Goal: Task Accomplishment & Management: Use online tool/utility

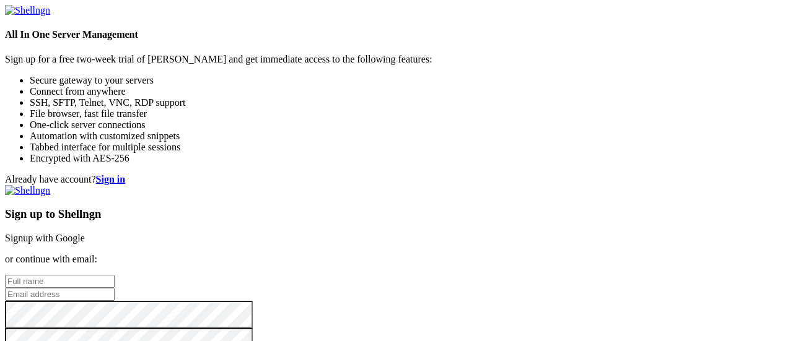
scroll to position [80, 0]
click at [115, 275] on input "text" at bounding box center [60, 281] width 110 height 13
type input "[PERSON_NAME]"
type input "[PERSON_NAME][EMAIL_ADDRESS][PERSON_NAME][DOMAIN_NAME]"
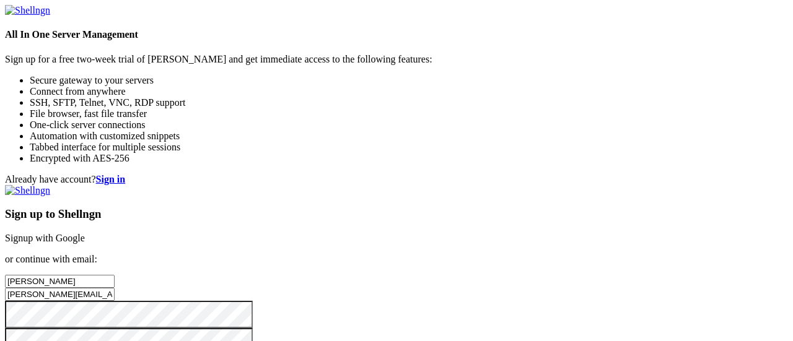
checkbox input "true"
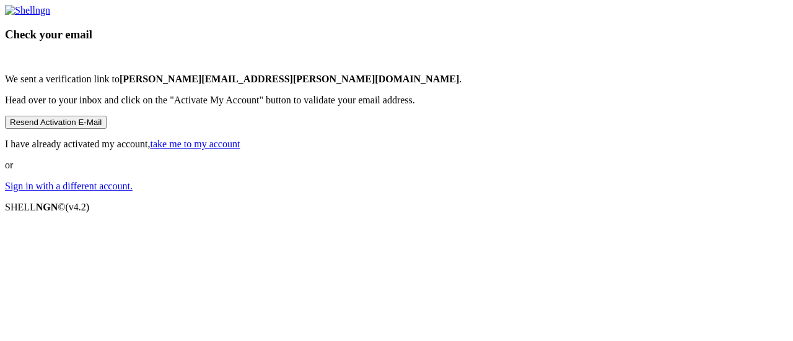
scroll to position [15, 0]
click at [107, 129] on button "Resend Activation E-Mail" at bounding box center [56, 122] width 102 height 13
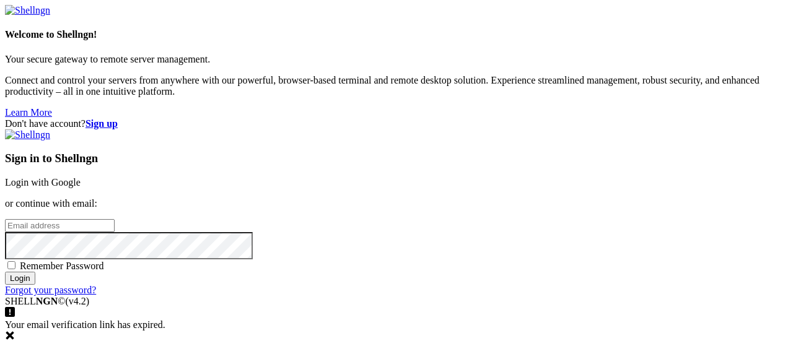
type input "[PERSON_NAME][EMAIL_ADDRESS][PERSON_NAME][DOMAIN_NAME]"
click at [104, 261] on span "Remember Password" at bounding box center [62, 266] width 84 height 11
click at [15, 261] on input "Remember Password" at bounding box center [11, 265] width 8 height 8
checkbox input "true"
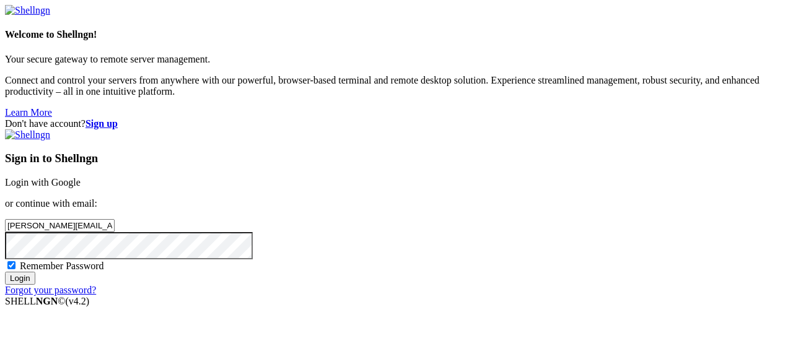
click at [35, 285] on input "Login" at bounding box center [20, 278] width 30 height 13
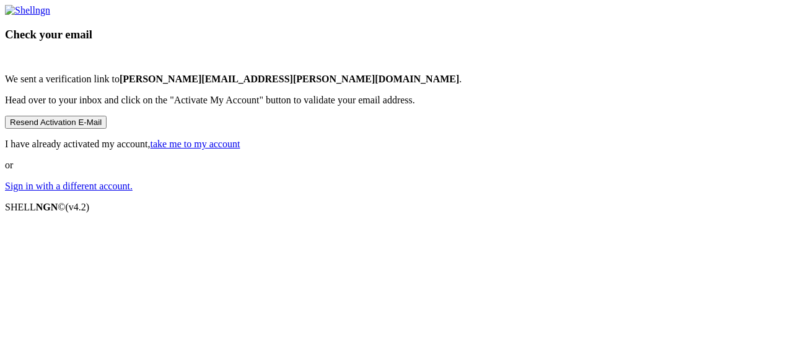
scroll to position [98, 0]
click at [240, 149] on link "take me to my account" at bounding box center [195, 144] width 90 height 11
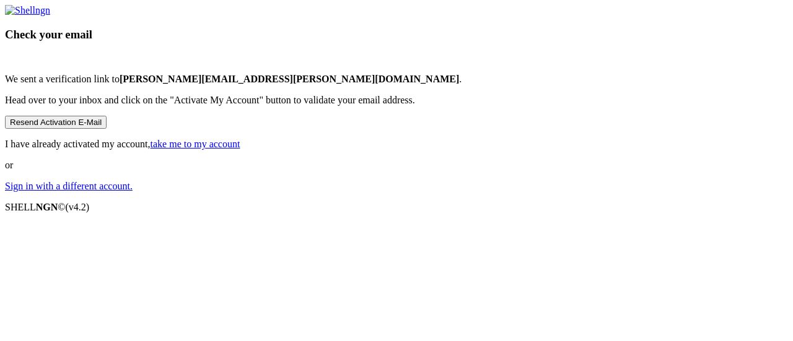
click at [240, 149] on link "take me to my account" at bounding box center [195, 144] width 90 height 11
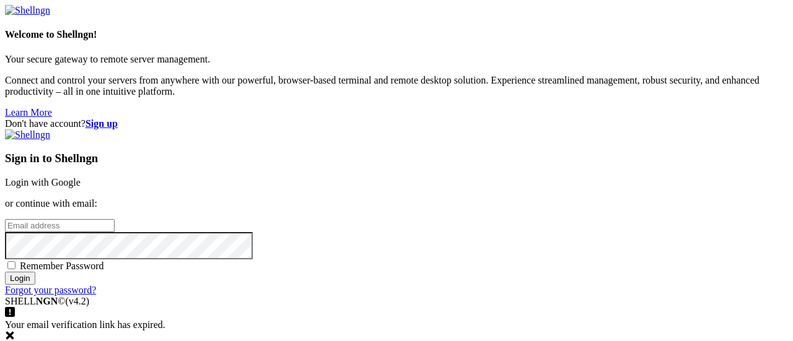
type input "[PERSON_NAME][EMAIL_ADDRESS][PERSON_NAME][DOMAIN_NAME]"
click at [104, 261] on span "Remember Password" at bounding box center [62, 266] width 84 height 11
click at [15, 261] on input "Remember Password" at bounding box center [11, 265] width 8 height 8
checkbox input "true"
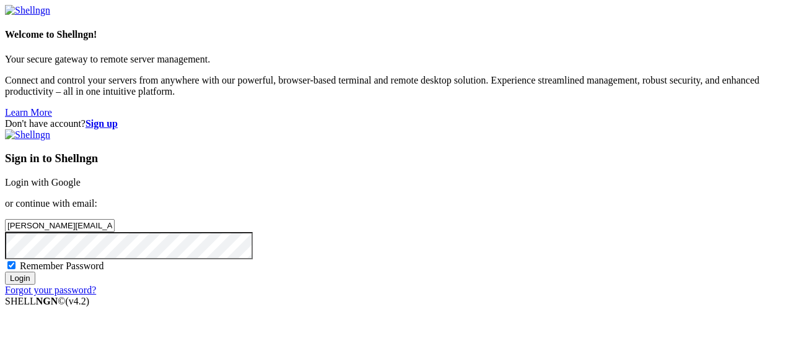
click at [35, 285] on input "Login" at bounding box center [20, 278] width 30 height 13
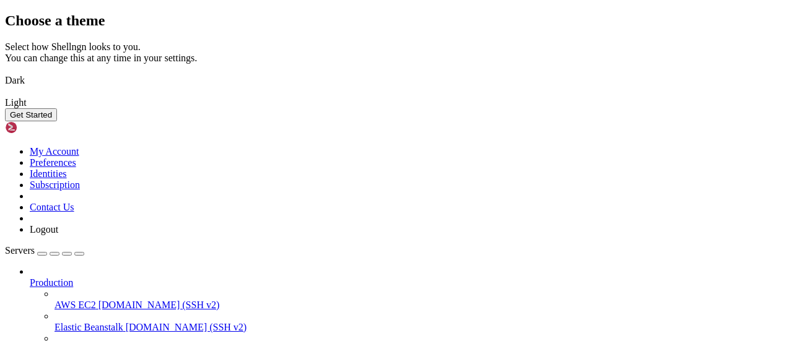
click at [57, 121] on button "Get Started" at bounding box center [31, 114] width 52 height 13
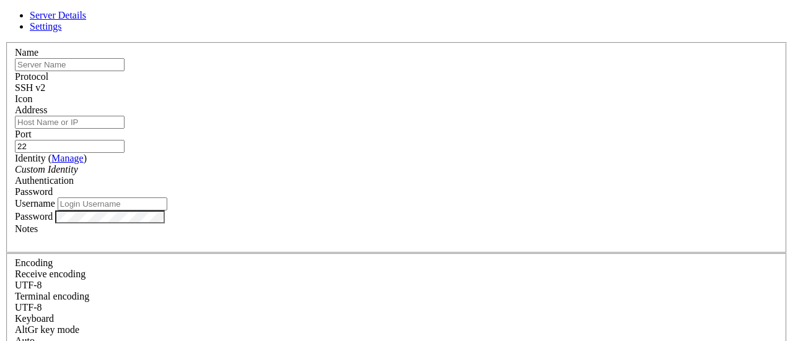
type input "[PERSON_NAME][EMAIL_ADDRESS][PERSON_NAME][DOMAIN_NAME]"
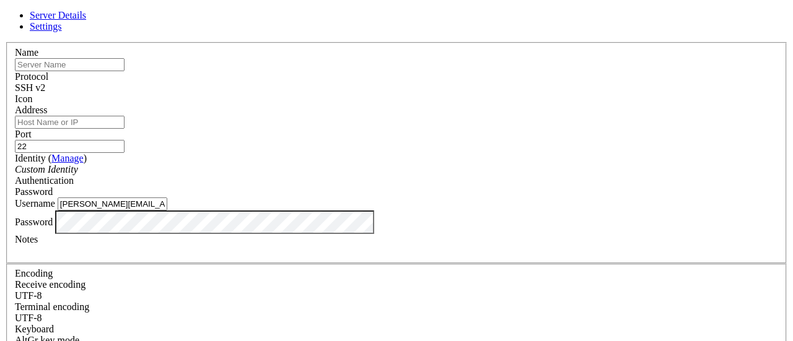
click at [45, 87] on span "SSH v2" at bounding box center [30, 87] width 30 height 11
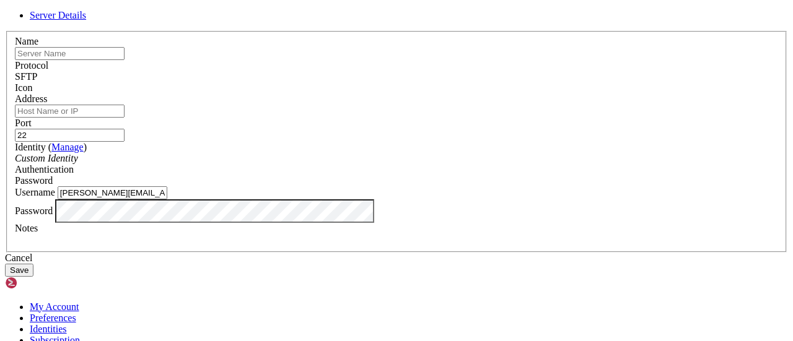
click at [124, 60] on input "text" at bounding box center [70, 53] width 110 height 13
type input "stadler"
click at [124, 118] on input "Address" at bounding box center [70, 111] width 110 height 13
type input "ftp.stadlerrail.ch"
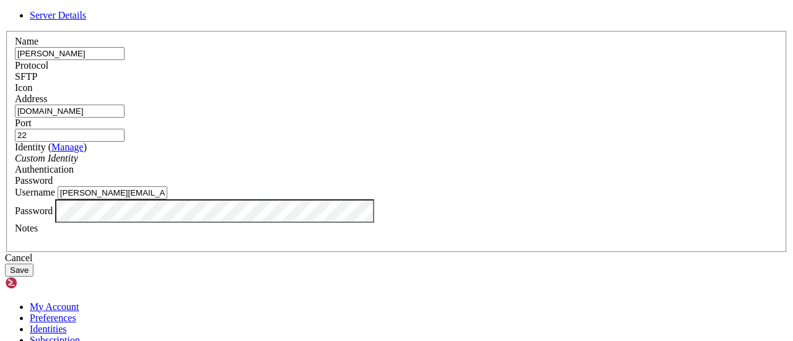
click at [345, 164] on div "Custom Identity" at bounding box center [396, 158] width 763 height 11
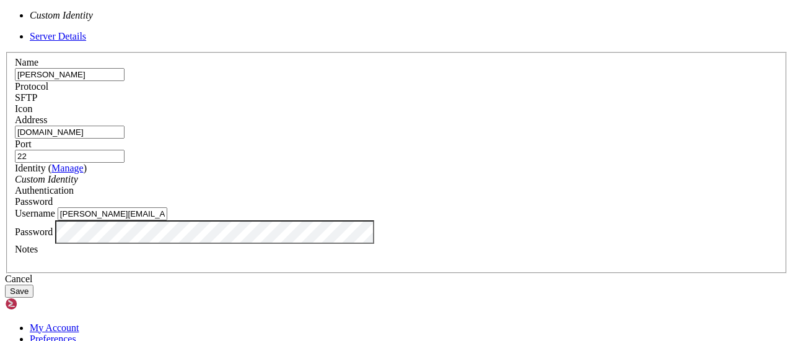
click at [53, 196] on span "Password" at bounding box center [34, 201] width 38 height 11
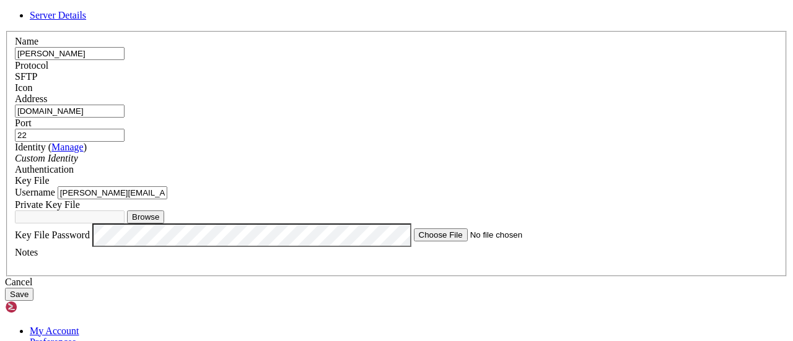
scroll to position [62, 0]
click at [164, 214] on button "Browse" at bounding box center [145, 217] width 37 height 13
type input "FTP_SAP_SBB"
click at [33, 299] on button "Save" at bounding box center [19, 294] width 28 height 13
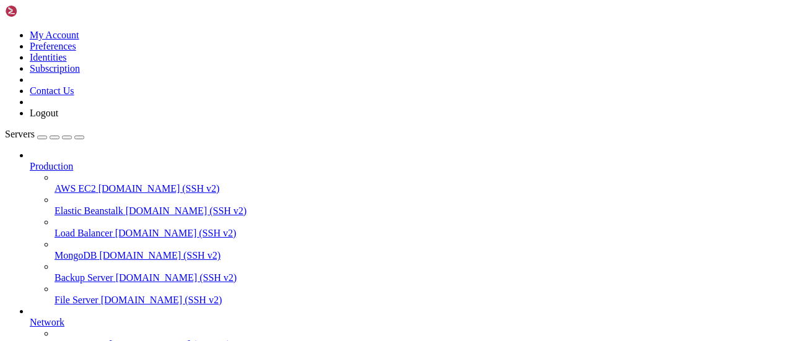
scroll to position [159, 0]
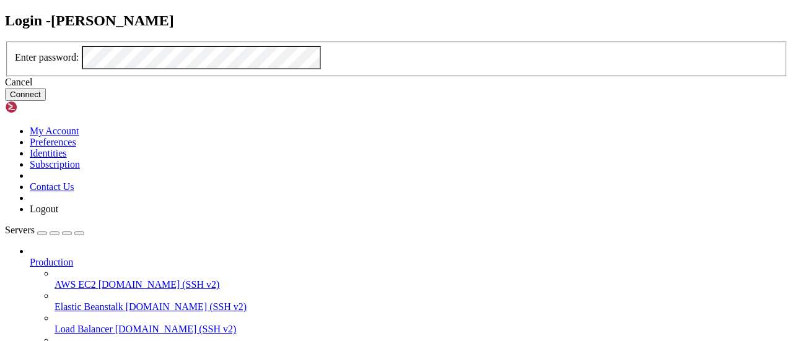
click at [46, 101] on button "Connect" at bounding box center [25, 94] width 41 height 13
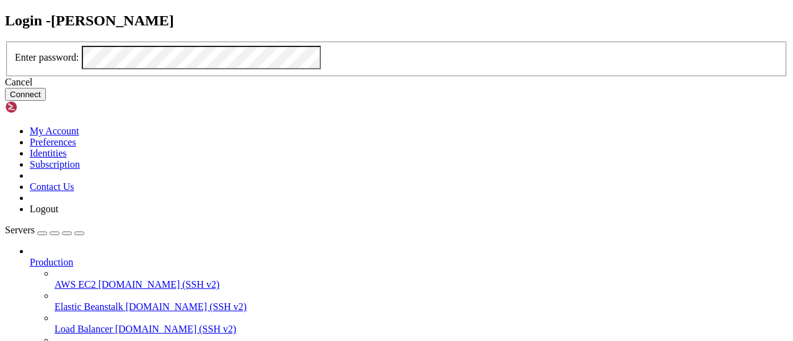
click at [46, 101] on button "Connect" at bounding box center [25, 94] width 41 height 13
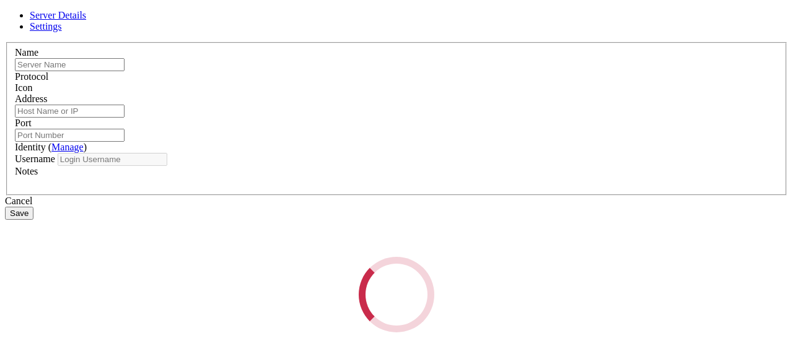
type input "stadler"
type input "ftp.stadlerrail.ch"
type input "22"
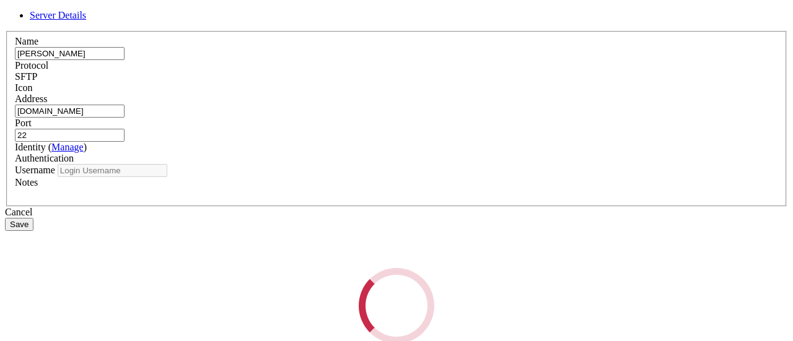
type input "[PERSON_NAME][EMAIL_ADDRESS][PERSON_NAME][DOMAIN_NAME]"
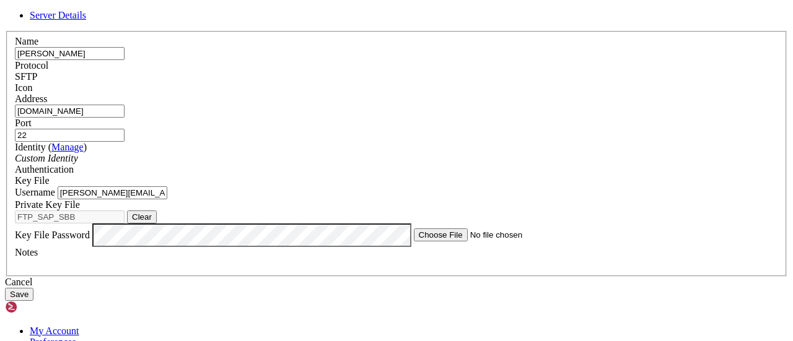
click at [355, 164] on div "Custom Identity" at bounding box center [396, 158] width 763 height 11
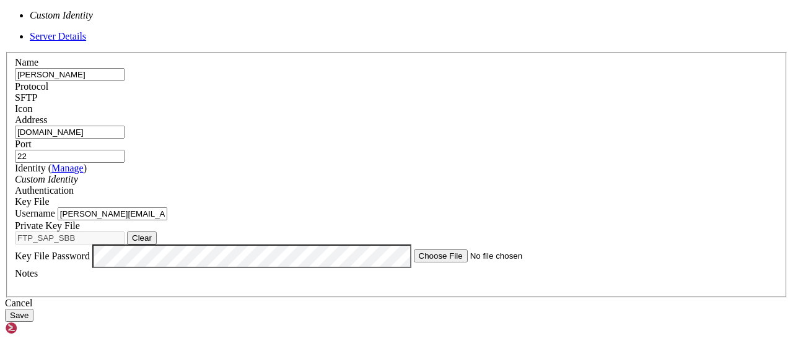
click at [355, 176] on div "Custom Identity" at bounding box center [396, 179] width 763 height 11
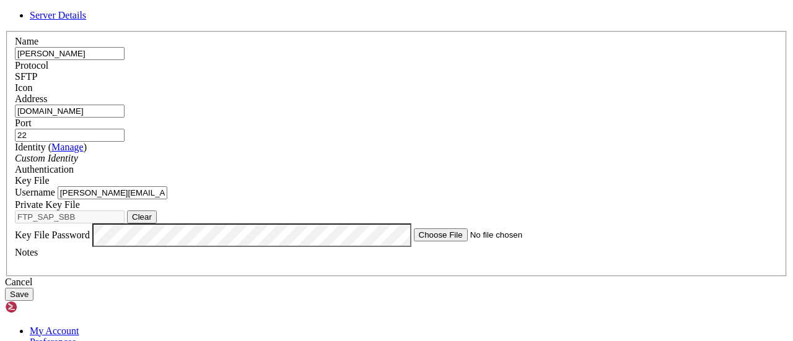
click at [84, 152] on link "Manage" at bounding box center [67, 147] width 32 height 11
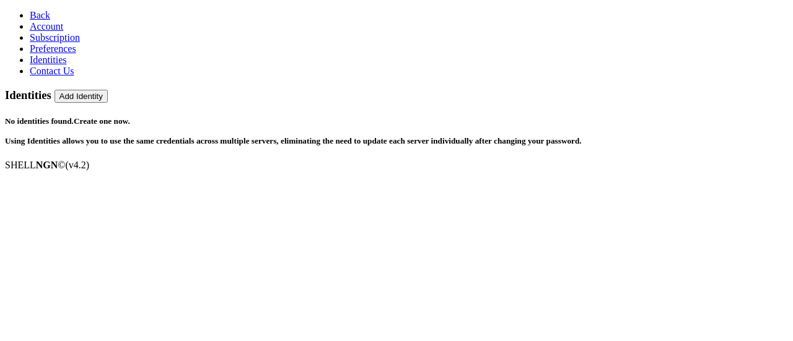
click at [50, 19] on link "Back" at bounding box center [40, 15] width 20 height 11
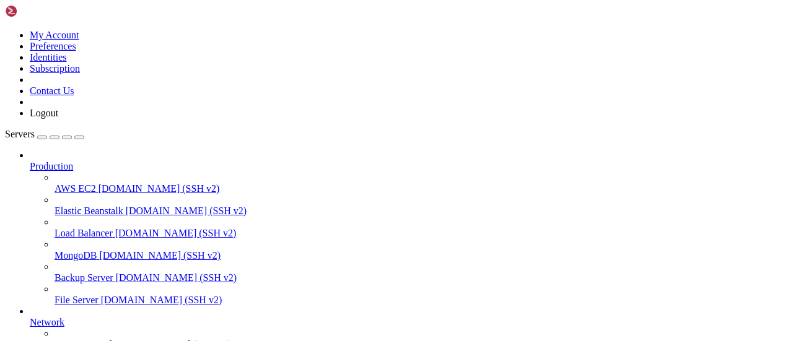
scroll to position [159, 0]
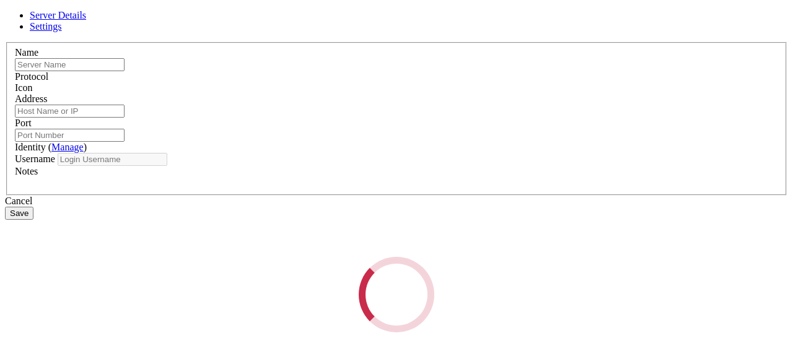
type input "stadler"
type input "ftp.stadlerrail.ch"
type input "22"
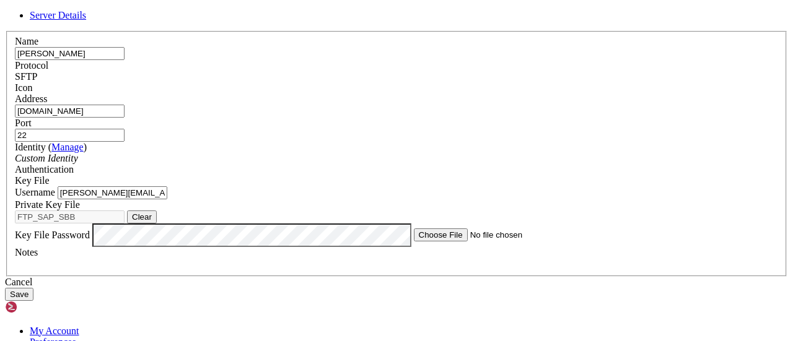
scroll to position [62, 0]
click at [492, 175] on div "Key File" at bounding box center [396, 180] width 763 height 11
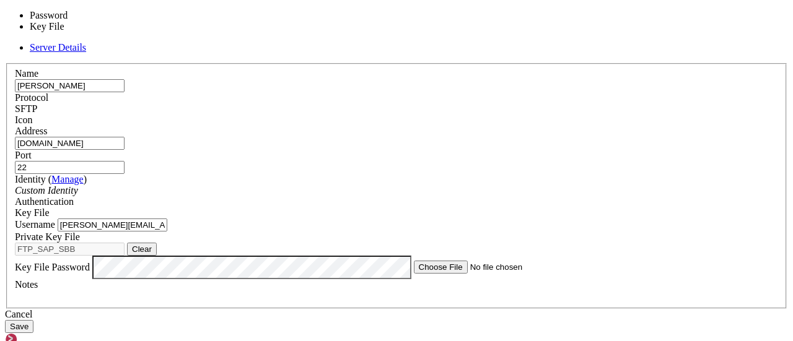
click at [80, 232] on label "Private Key File" at bounding box center [47, 237] width 65 height 11
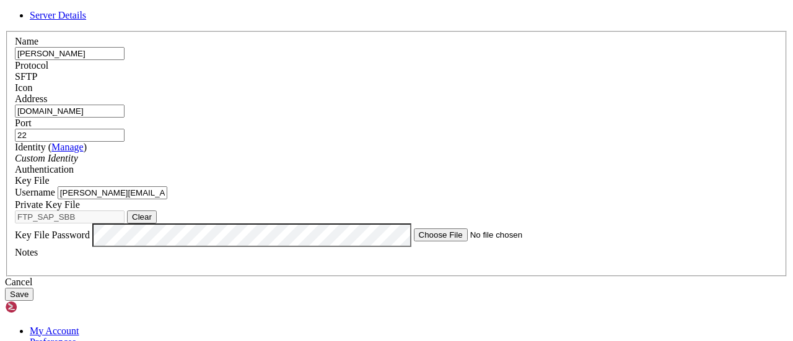
scroll to position [0, 0]
click at [383, 164] on div "Custom Identity" at bounding box center [396, 158] width 763 height 11
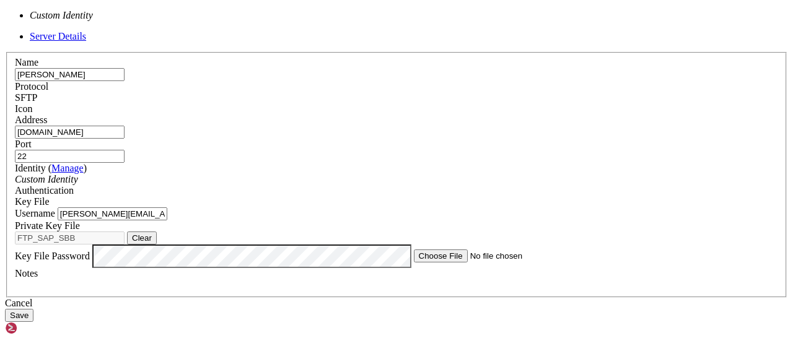
click at [383, 174] on div "Custom Identity" at bounding box center [396, 179] width 763 height 11
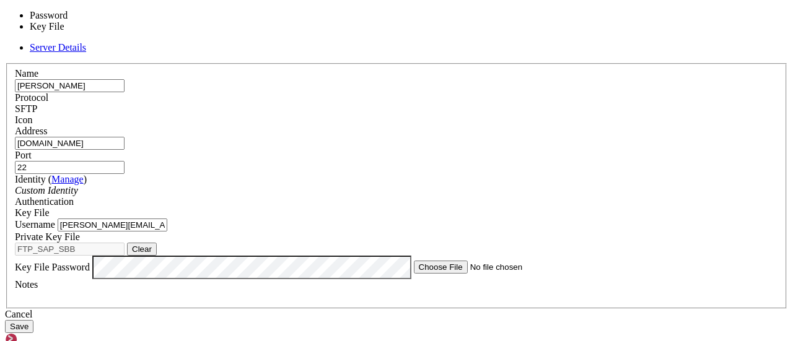
click at [543, 207] on div "Key File" at bounding box center [396, 212] width 763 height 11
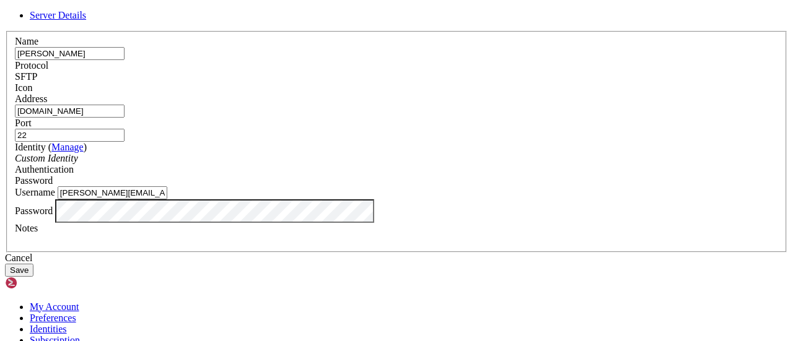
click at [484, 186] on div "Authentication Password" at bounding box center [396, 175] width 763 height 22
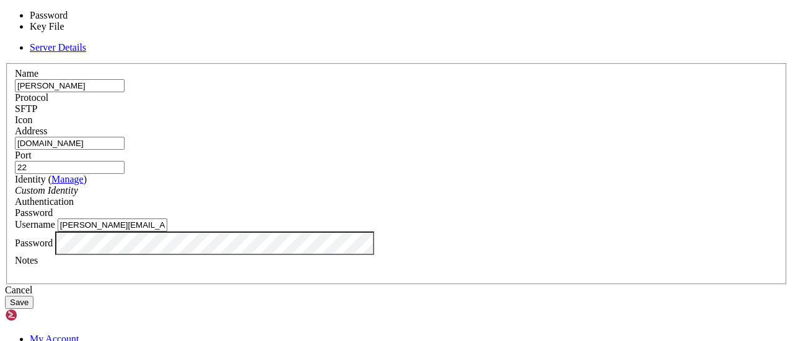
click at [485, 207] on div "Password" at bounding box center [396, 212] width 763 height 11
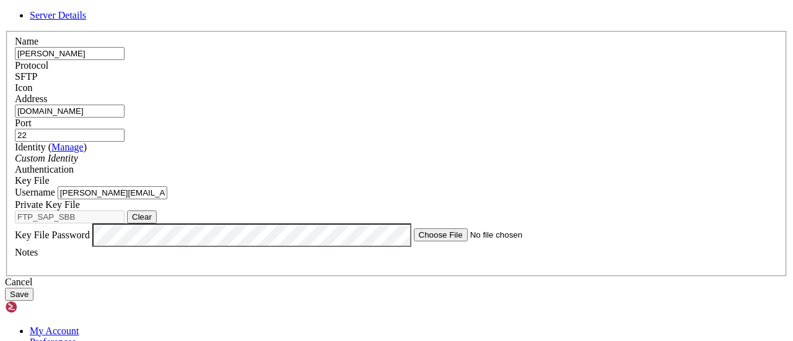
scroll to position [62, 0]
drag, startPoint x: 367, startPoint y: 164, endPoint x: 217, endPoint y: 153, distance: 150.9
click at [217, 153] on div "Name stadler Protocol SFTP Icon Address ftp.stadlerrail.ch Port 22 ( Manage )" at bounding box center [396, 154] width 783 height 246
paste input "FTP SAP_SBB"
type input "FTP SAP_SBB"
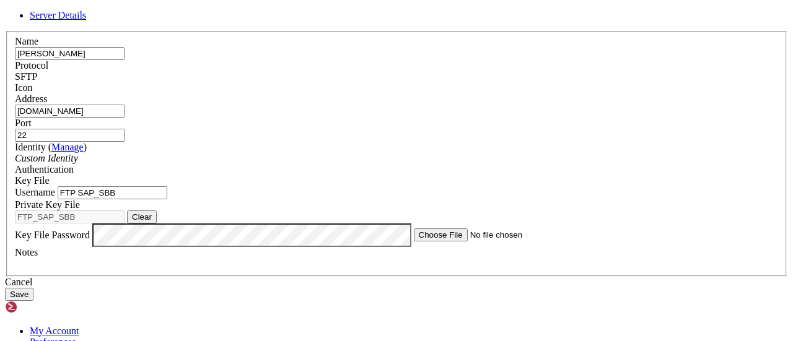
scroll to position [104, 0]
click at [183, 196] on div "Server Details Name stadler Protocol SFTP Icon" at bounding box center [396, 155] width 783 height 291
click at [305, 262] on div at bounding box center [396, 263] width 763 height 11
click at [33, 301] on button "Save" at bounding box center [19, 294] width 28 height 13
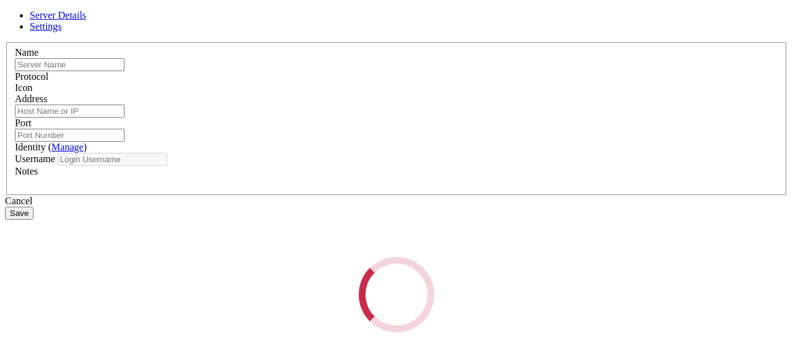
type input "stadler"
type input "ftp.stadlerrail.ch"
type input "22"
type input "FTP SAP_SBB"
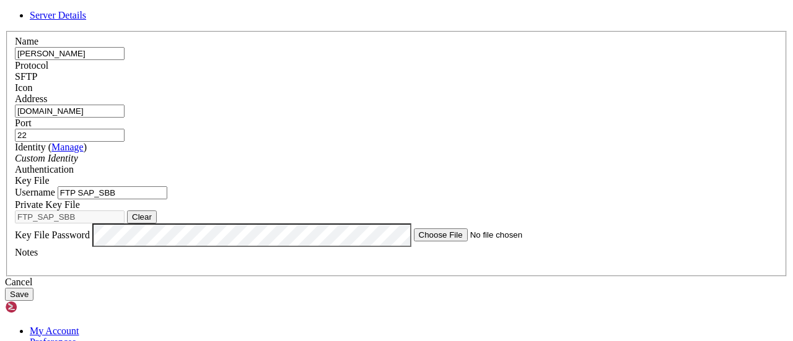
click at [157, 211] on button "Clear" at bounding box center [142, 217] width 30 height 13
click at [164, 211] on button "Browse" at bounding box center [145, 217] width 37 height 13
type input "FTP_SAP_SBB.pem"
click at [304, 258] on div at bounding box center [396, 263] width 763 height 11
click at [33, 301] on button "Save" at bounding box center [19, 294] width 28 height 13
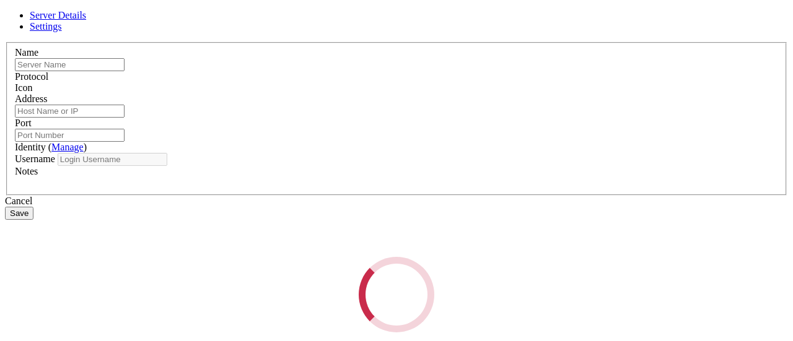
type input "stadler"
type input "ftp.stadlerrail.ch"
type input "22"
type input "FTP SAP_SBB"
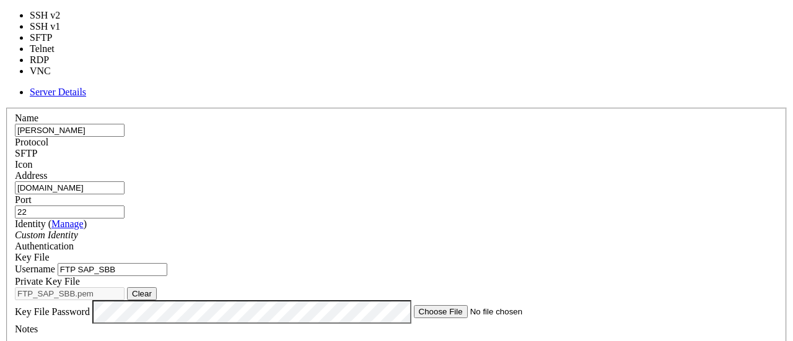
click at [482, 148] on div "SFTP" at bounding box center [396, 153] width 763 height 11
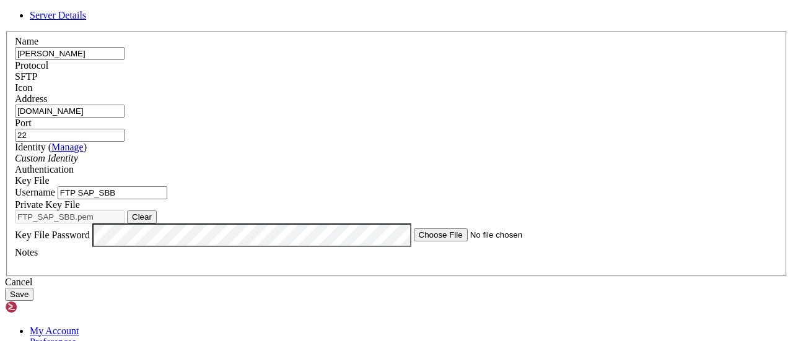
scroll to position [42, 0]
click at [157, 224] on button "Clear" at bounding box center [142, 217] width 30 height 13
click at [164, 222] on button "Browse" at bounding box center [145, 217] width 37 height 13
type input "FTP_SAP_SBB"
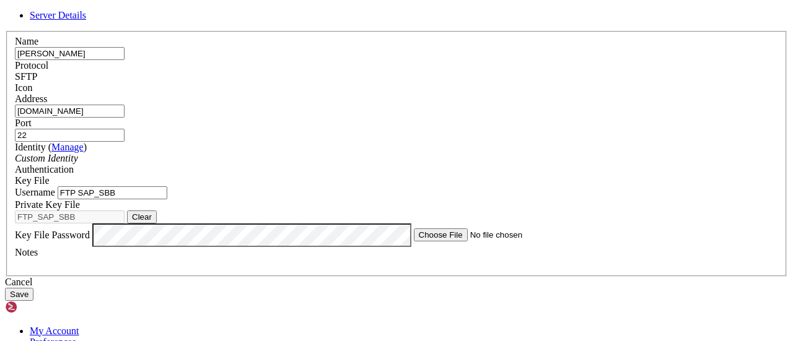
scroll to position [104, 0]
click at [33, 301] on button "Save" at bounding box center [19, 294] width 28 height 13
